Goal: Information Seeking & Learning: Learn about a topic

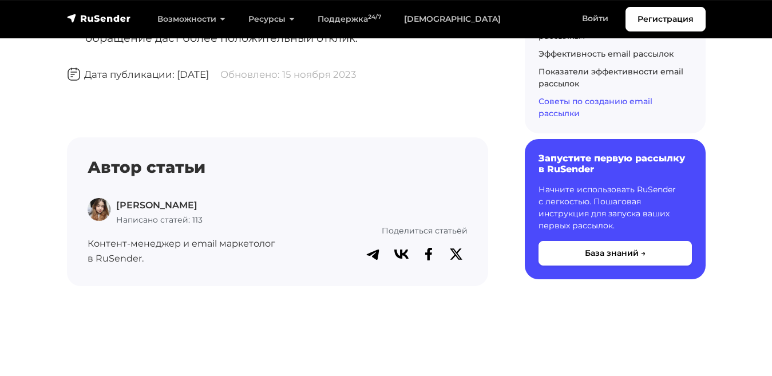
scroll to position [7456, 0]
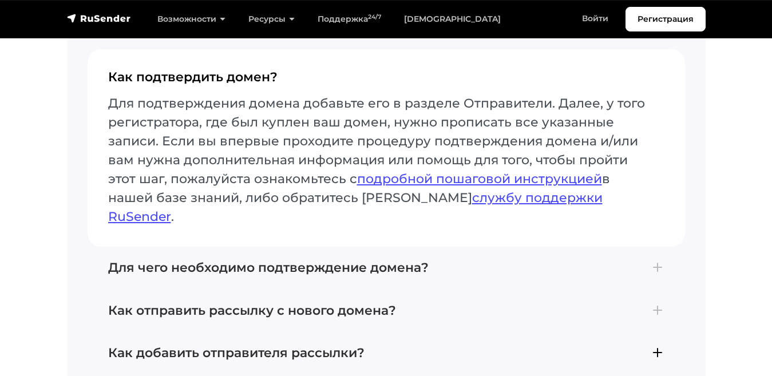
scroll to position [4775, 0]
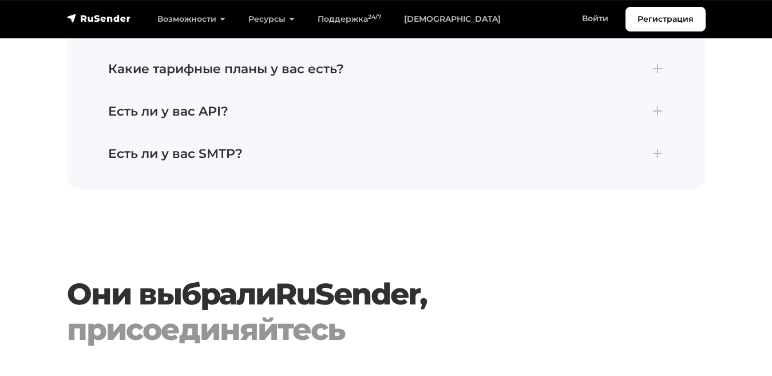
scroll to position [2174, 0]
